Goal: Go to known website: Access a specific website the user already knows

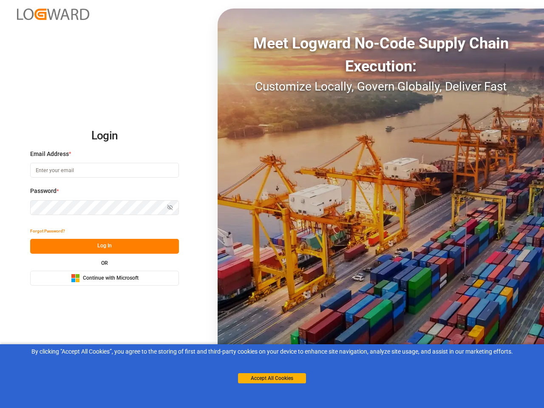
click at [272, 204] on div "Meet Logward No-Code Supply Chain Execution: Customize Locally, Govern Globally…" at bounding box center [380, 203] width 326 height 391
click at [53, 14] on img at bounding box center [53, 13] width 72 height 11
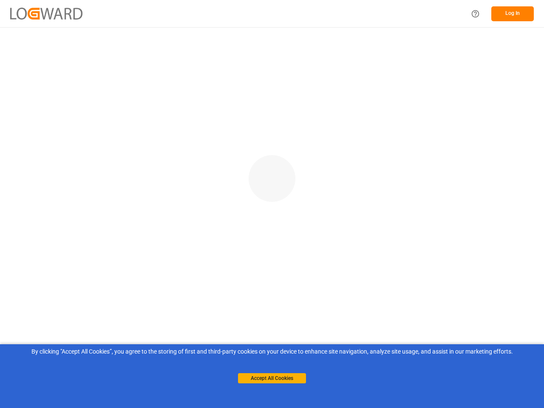
click at [48, 231] on main at bounding box center [272, 215] width 544 height 376
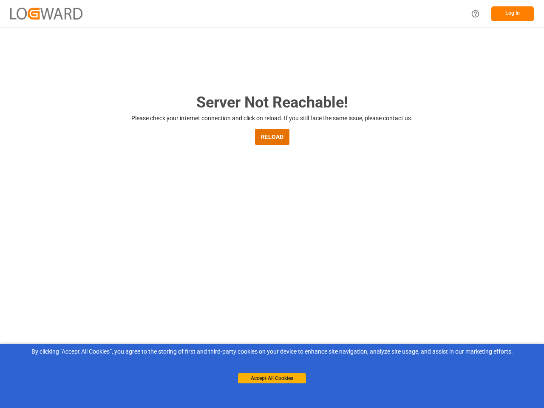
click at [104, 246] on main "Server Not Reachable! Please check your internet connection and click on reload…" at bounding box center [272, 279] width 544 height 376
click at [104, 278] on main "Server Not Reachable! Please check your internet connection and click on reload…" at bounding box center [272, 279] width 544 height 376
click at [272, 378] on button "Accept All Cookies" at bounding box center [272, 378] width 68 height 10
